Goal: Transaction & Acquisition: Purchase product/service

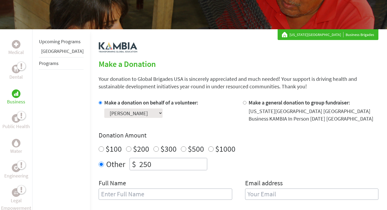
scroll to position [117, 0]
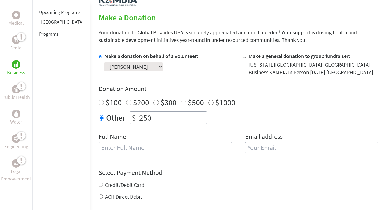
click at [146, 150] on input "text" at bounding box center [166, 147] width 134 height 11
type input "[PERSON_NAME]"
click at [267, 150] on input "email" at bounding box center [312, 147] width 134 height 11
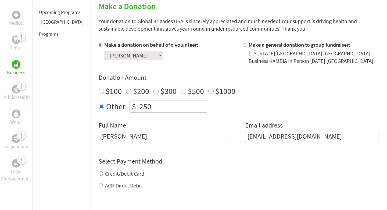
scroll to position [153, 0]
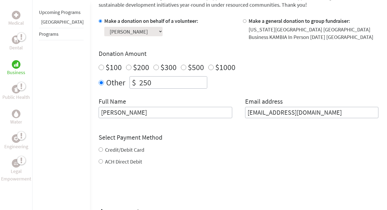
type input "[EMAIL_ADDRESS][DOMAIN_NAME]"
click at [118, 149] on div "Credit/Debit Card ACH Direct Debit" at bounding box center [239, 155] width 280 height 19
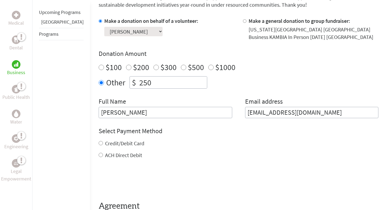
click at [112, 145] on label "Credit/Debit Card" at bounding box center [124, 143] width 39 height 7
click at [103, 145] on input "Credit/Debit Card" at bounding box center [101, 143] width 4 height 4
radio input "true"
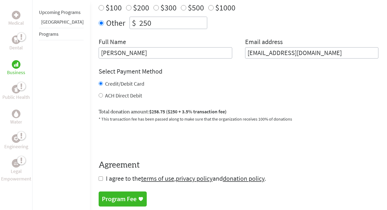
scroll to position [237, 0]
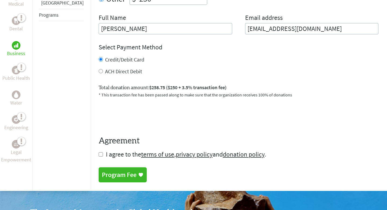
click at [99, 156] on input "checkbox" at bounding box center [101, 154] width 4 height 4
checkbox input "true"
click at [343, 30] on input "[EMAIL_ADDRESS][DOMAIN_NAME]" at bounding box center [312, 28] width 134 height 11
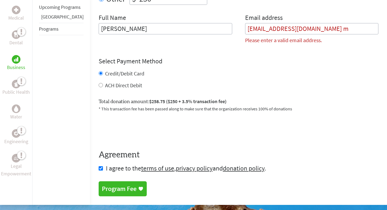
type input "[EMAIL_ADDRESS][DOMAIN_NAME]"
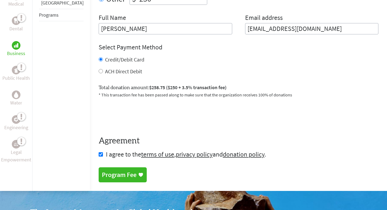
click at [313, 47] on h4 "Select Payment Method" at bounding box center [239, 47] width 280 height 9
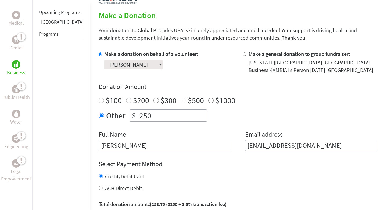
scroll to position [108, 0]
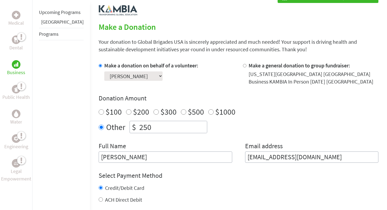
click at [243, 66] on input "Make a general donation to group fundraiser:" at bounding box center [244, 65] width 3 height 3
radio input "true"
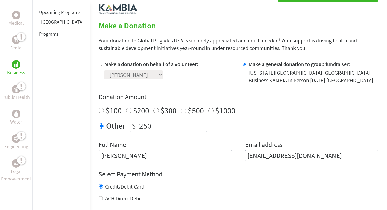
scroll to position [109, 0]
click at [99, 67] on div at bounding box center [102, 73] width 6 height 24
click at [99, 65] on input "Make a donation on behalf of a volunteer:" at bounding box center [100, 64] width 3 height 3
radio input "true"
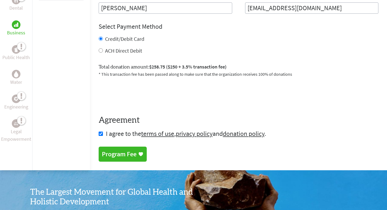
scroll to position [334, 0]
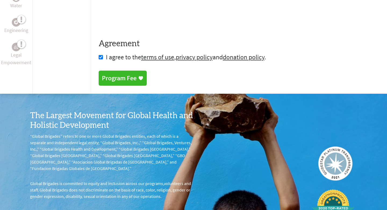
click at [119, 79] on div "Program Fee" at bounding box center [119, 78] width 35 height 9
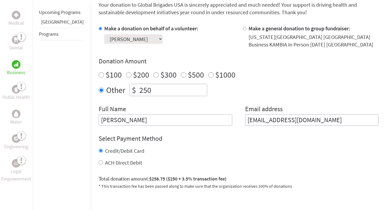
scroll to position [149, 0]
